Goal: Navigation & Orientation: Find specific page/section

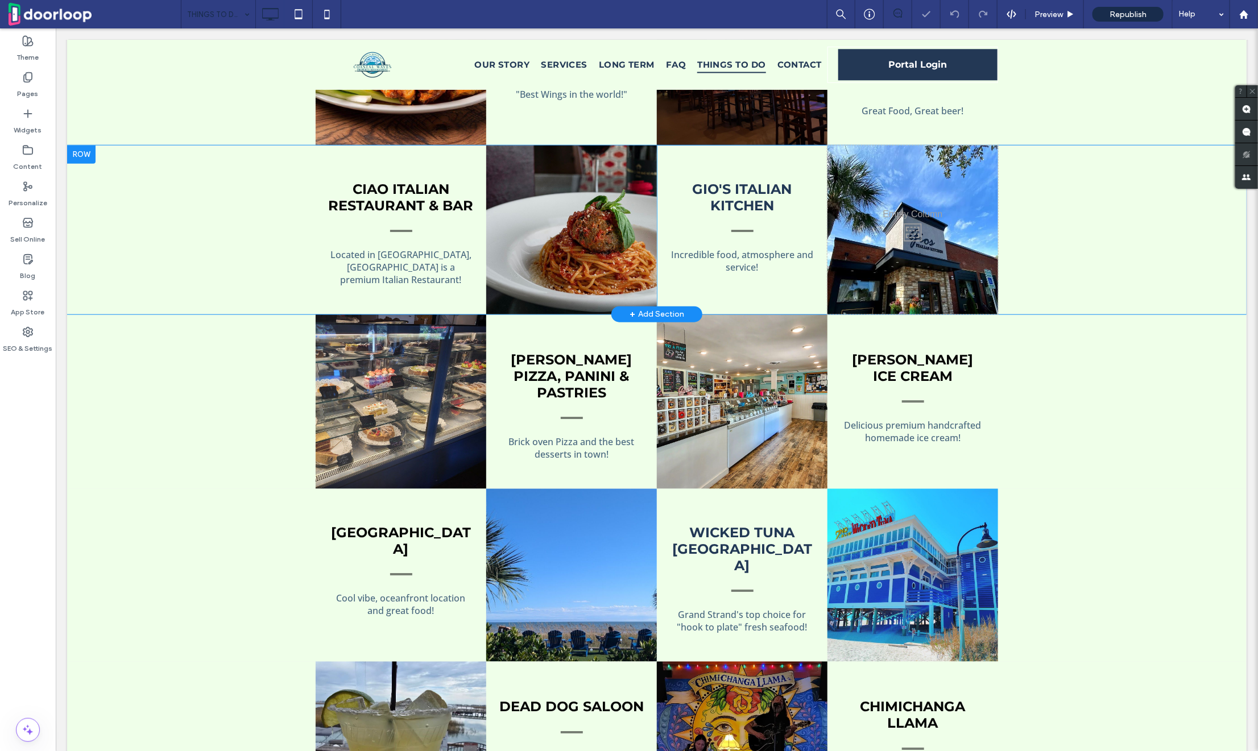
scroll to position [543, 0]
click at [566, 260] on div "Click To Paste" at bounding box center [571, 229] width 171 height 169
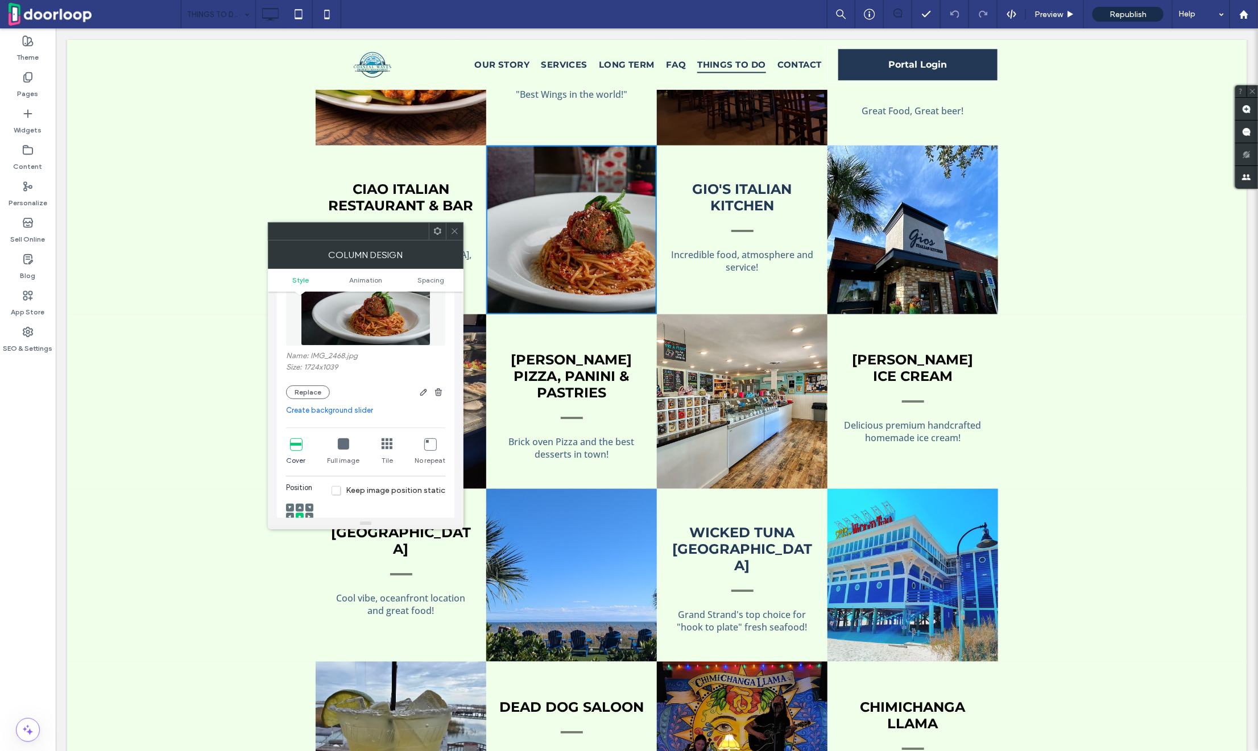
scroll to position [0, 0]
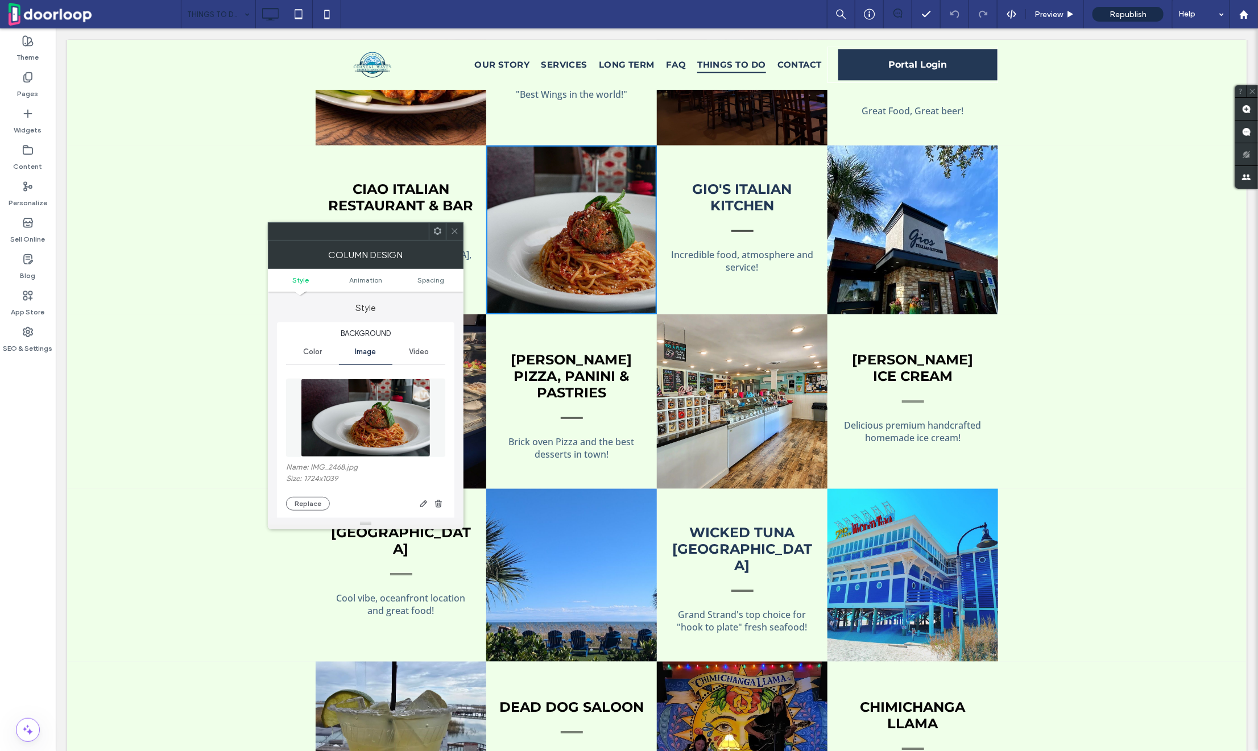
click at [452, 228] on icon at bounding box center [454, 231] width 9 height 9
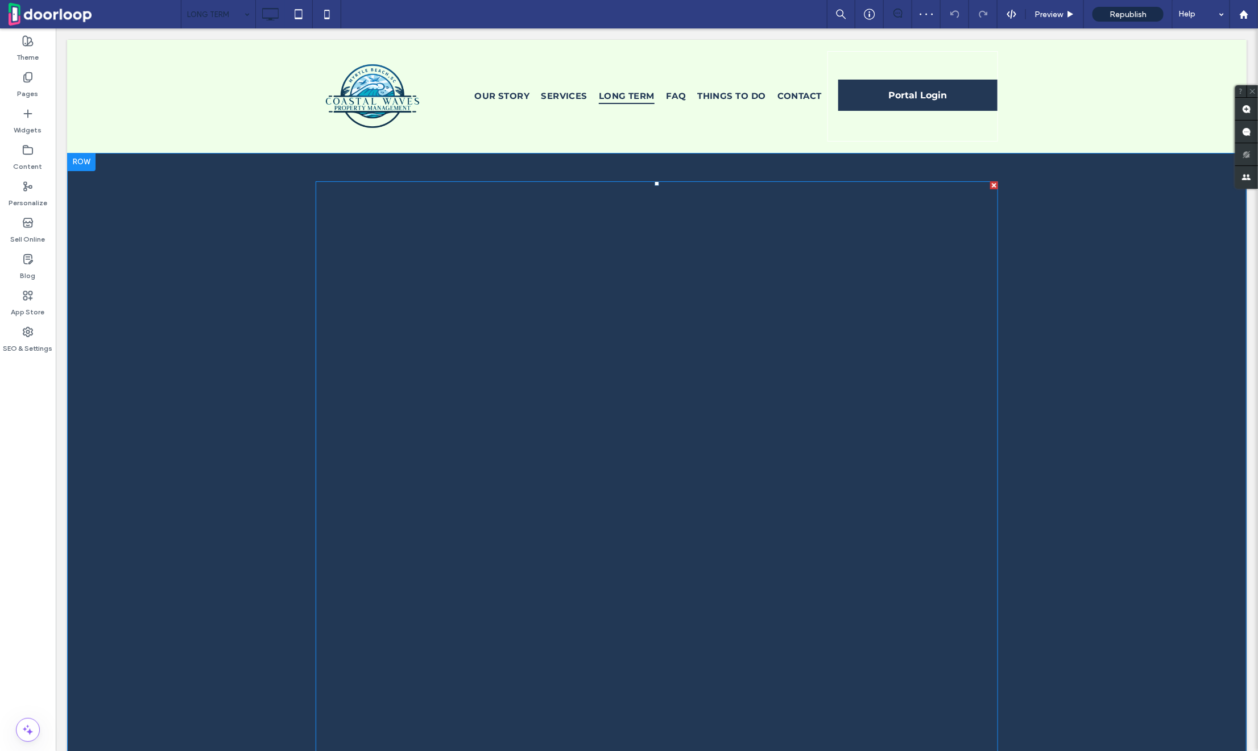
click at [424, 334] on span at bounding box center [656, 574] width 683 height 786
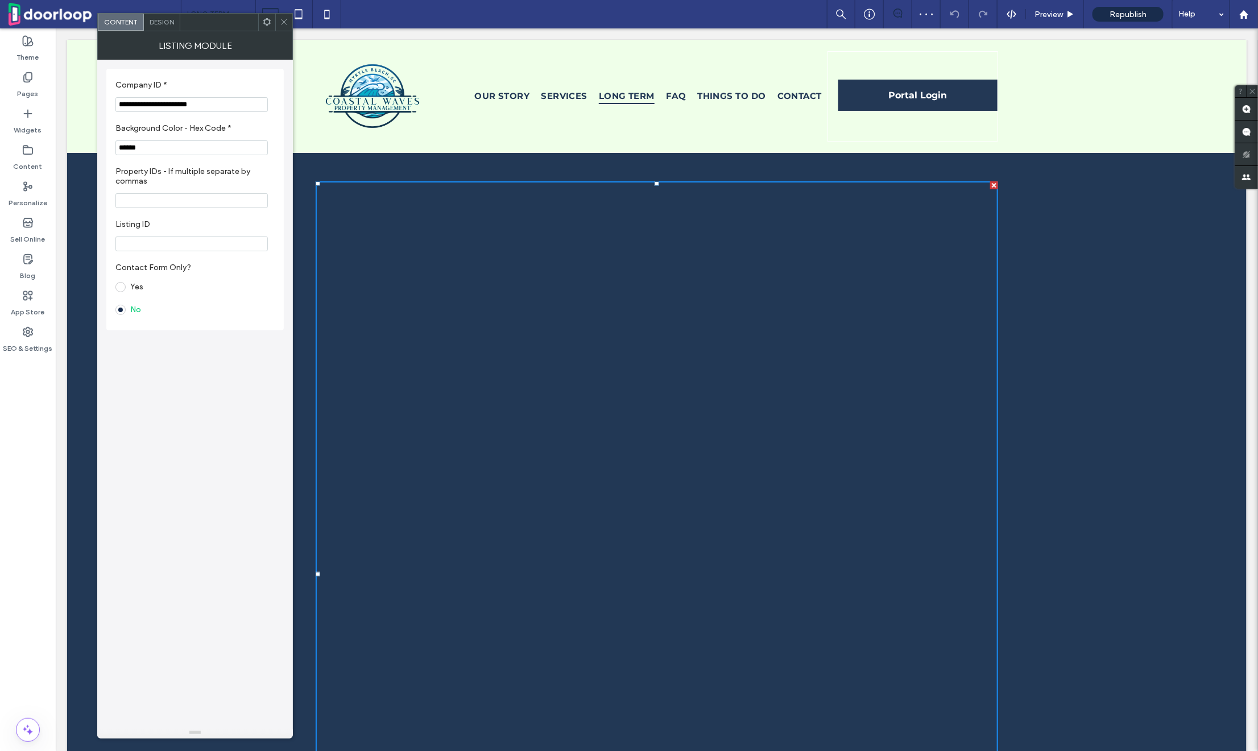
scroll to position [56, 0]
click at [288, 20] on icon at bounding box center [284, 22] width 9 height 9
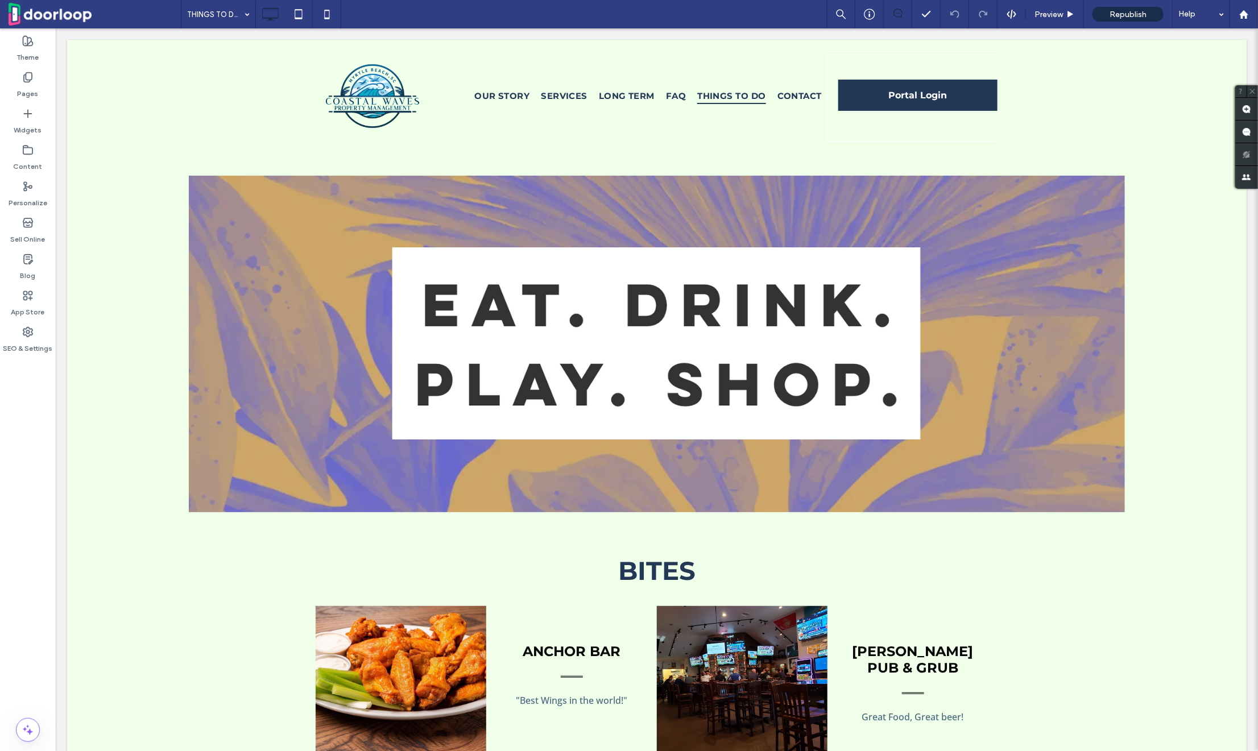
scroll to position [0, 0]
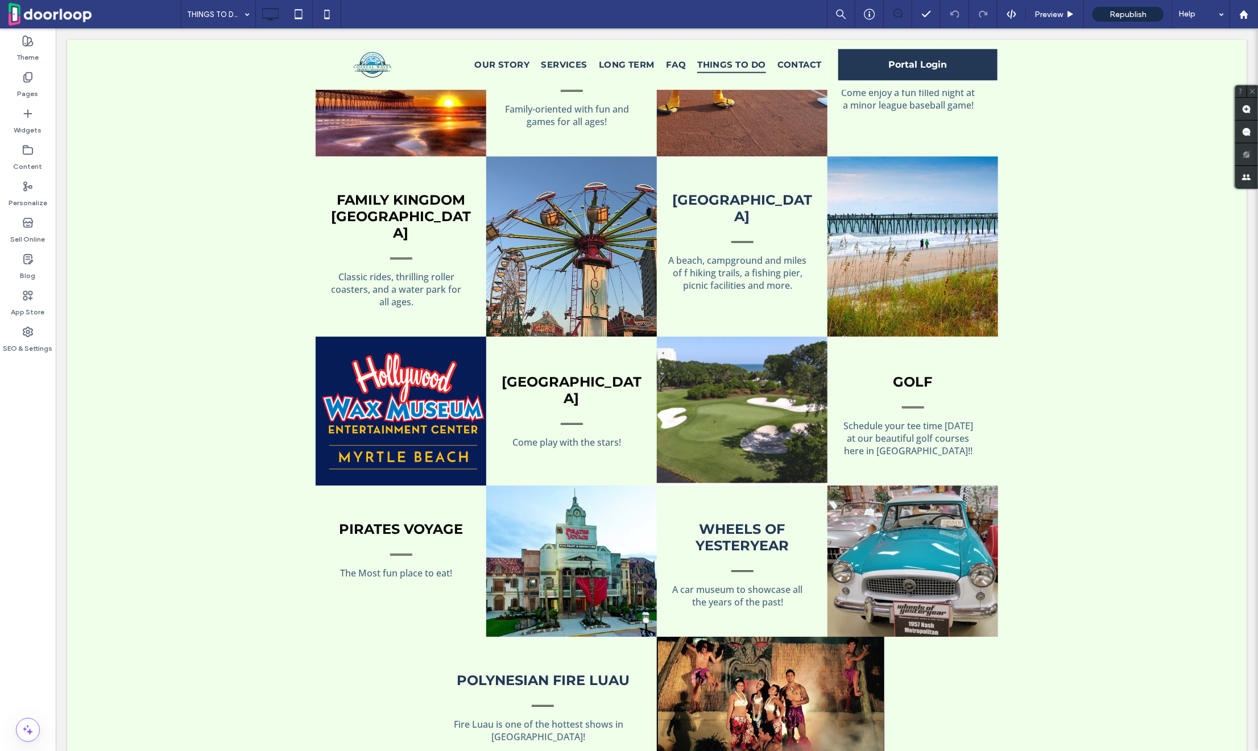
scroll to position [4488, 0]
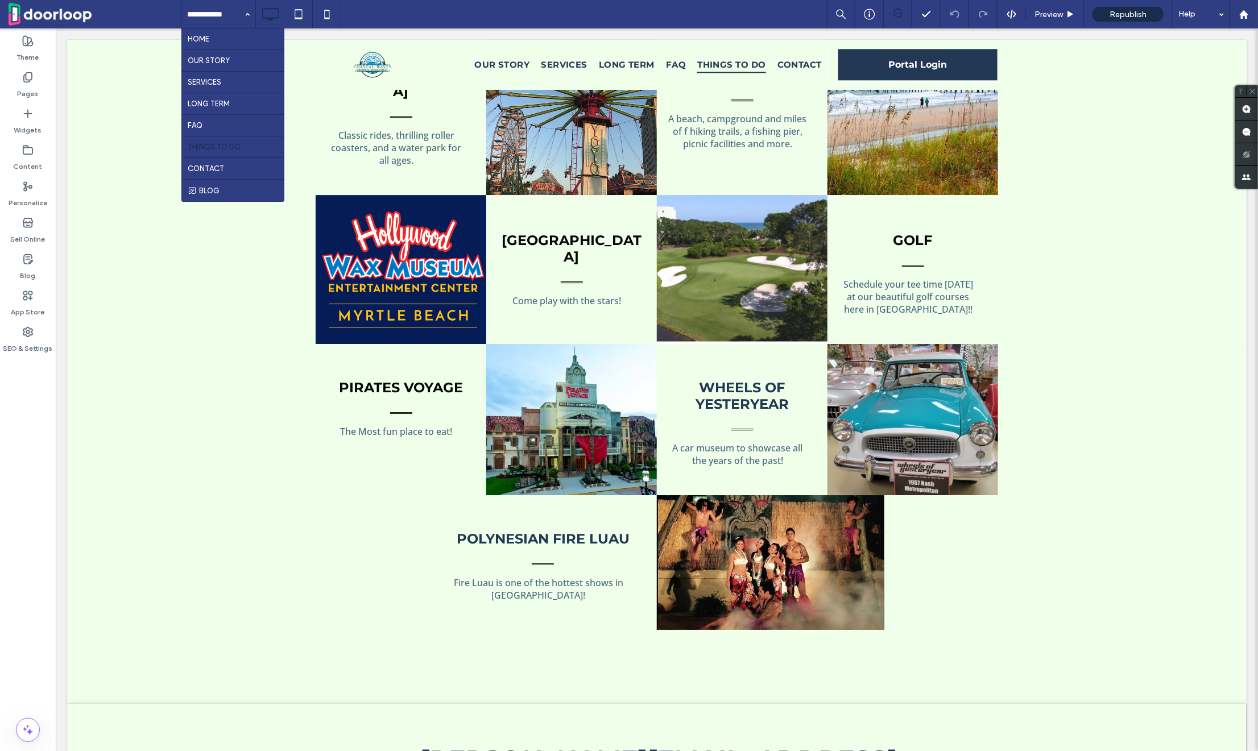
click at [39, 16] on span at bounding box center [95, 14] width 172 height 23
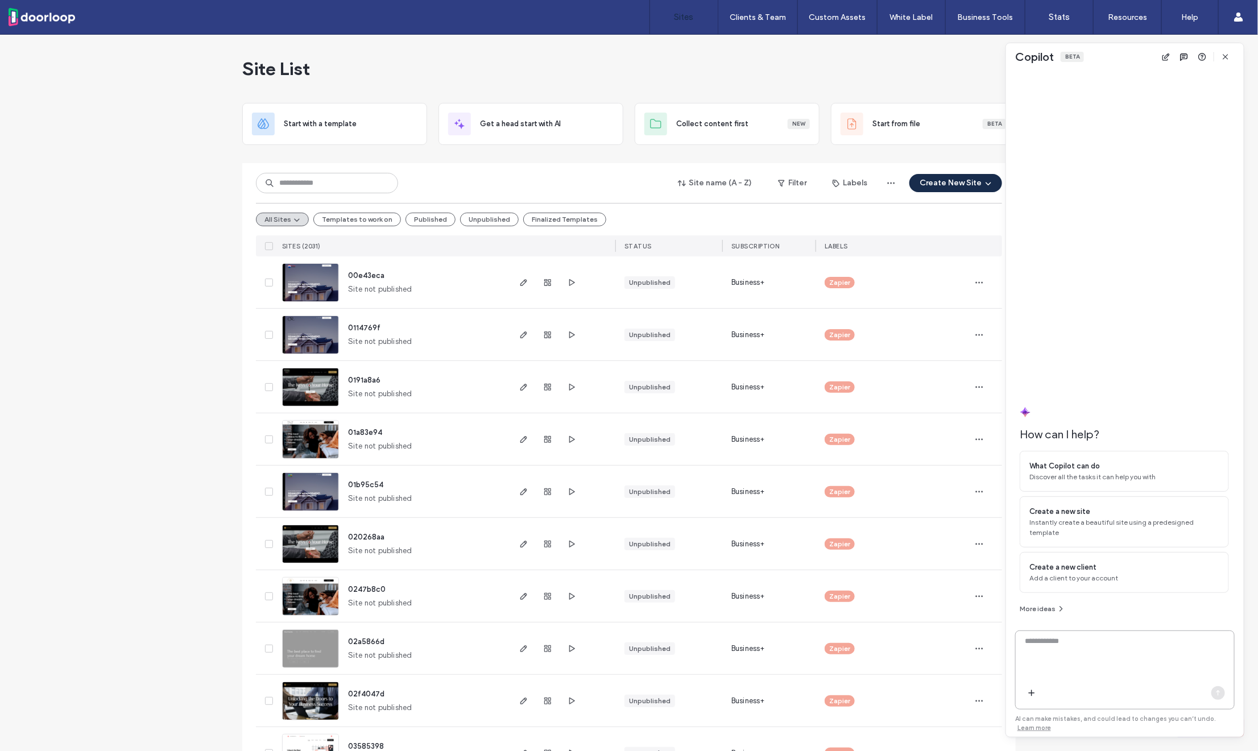
click at [1078, 657] on textarea at bounding box center [1125, 658] width 218 height 44
paste textarea "*********"
type textarea "**********"
